Goal: Task Accomplishment & Management: Complete application form

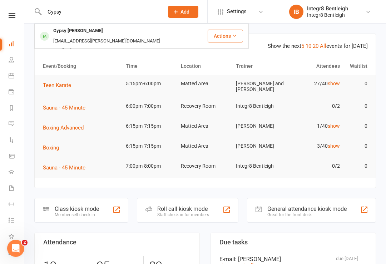
type input "Gypsy"
click at [151, 29] on div "Gypsy Chiodi [EMAIL_ADDRESS][PERSON_NAME][DOMAIN_NAME]" at bounding box center [121, 36] width 172 height 24
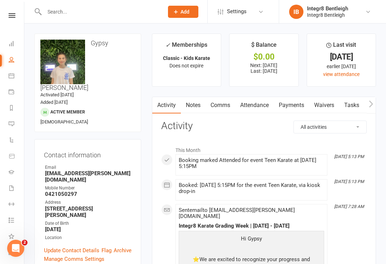
click at [323, 104] on link "Waivers" at bounding box center [324, 105] width 30 height 16
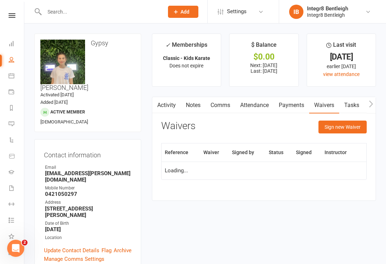
click at [345, 125] on button "Sign new Waiver" at bounding box center [342, 127] width 48 height 13
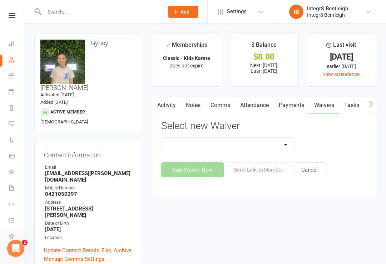
click at [245, 145] on select "10 Class Pass Cancellation Free Trial Hold Membership Document Mobility Worksho…" at bounding box center [227, 145] width 133 height 14
select select "6302"
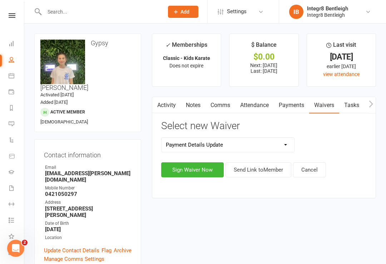
click at [252, 169] on button "Send Link to Member" at bounding box center [258, 169] width 66 height 15
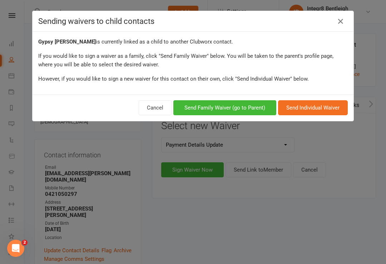
click at [157, 107] on button "Cancel" at bounding box center [155, 107] width 33 height 15
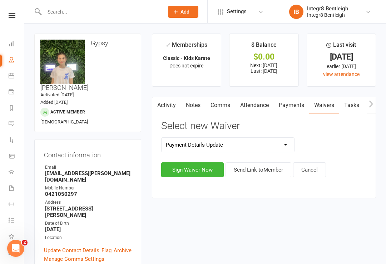
click at [186, 171] on button "Sign Waiver Now" at bounding box center [192, 169] width 62 height 15
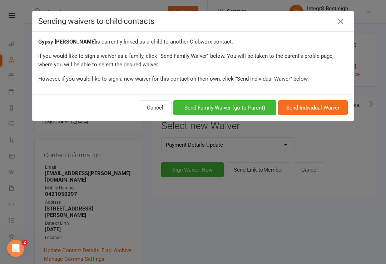
click at [229, 107] on button "Send Family Waiver (go to Parent)" at bounding box center [224, 107] width 103 height 15
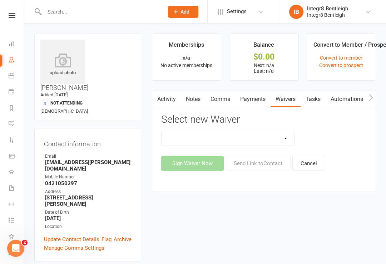
click at [235, 141] on select "10 Class Pass Cancellation Hold Membership Document Mobility Workshop No Payers…" at bounding box center [227, 138] width 133 height 14
select select "6302"
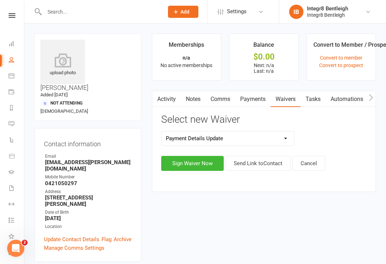
click at [195, 164] on button "Sign Waiver Now" at bounding box center [192, 163] width 62 height 15
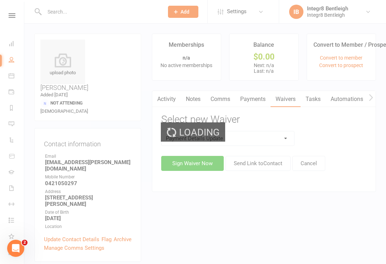
select select "03"
select select "2026"
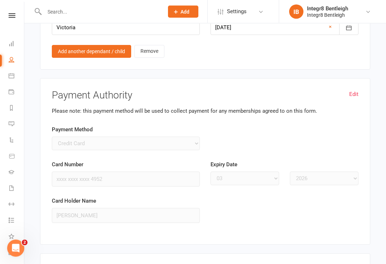
scroll to position [595, 0]
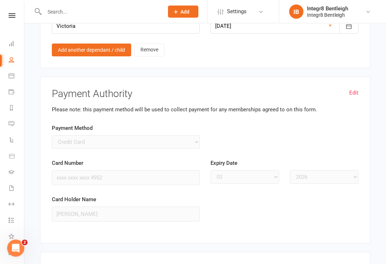
click at [353, 89] on link "Edit" at bounding box center [353, 93] width 9 height 9
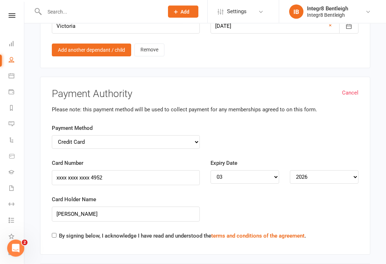
select select
click at [77, 170] on input "Card Number" at bounding box center [126, 177] width 148 height 15
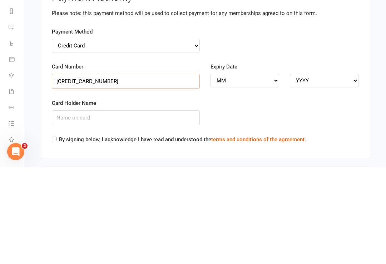
type input "[CREDIT_CARD_NUMBER]"
click at [271, 171] on select "MM 01 02 03 04 05 06 07 08 09 10 11 12" at bounding box center [244, 178] width 69 height 14
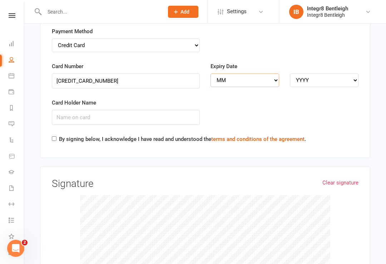
select select "06"
click at [324, 74] on select "YYYY 2025 2026 2027 2028 2029 2030 2031 2032 2033 2034" at bounding box center [324, 81] width 69 height 14
select select "2029"
click at [101, 110] on input "Card Holder Name" at bounding box center [126, 117] width 148 height 15
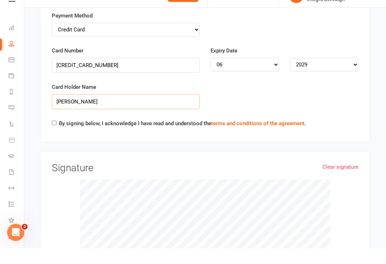
type input "[PERSON_NAME]"
click at [56, 137] on input "By signing below, I acknowledge I have read and understood the terms and condit…" at bounding box center [54, 139] width 5 height 5
checkbox input "true"
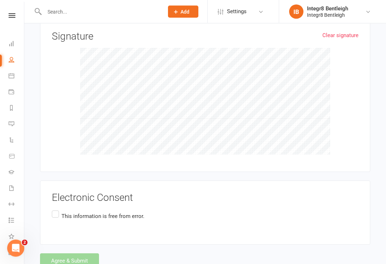
scroll to position [839, 0]
click at [57, 209] on label "This information is free from error." at bounding box center [98, 216] width 92 height 14
click at [56, 209] on input "This information is free from error." at bounding box center [54, 209] width 5 height 0
click at [83, 253] on button "Agree & Submit" at bounding box center [69, 260] width 59 height 15
